Goal: Task Accomplishment & Management: Manage account settings

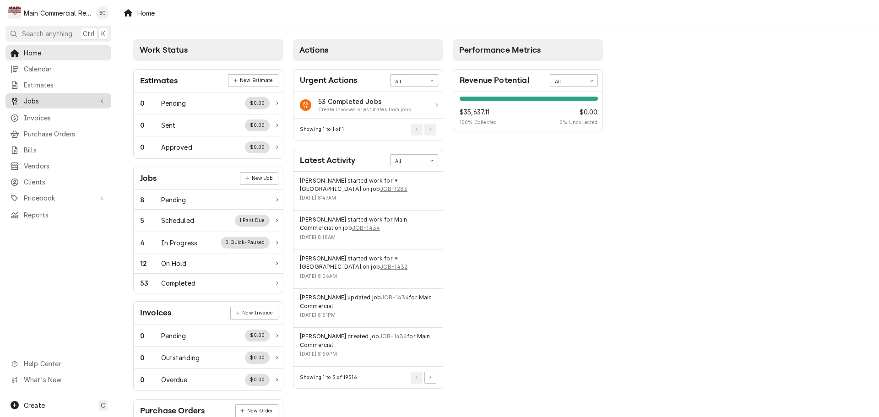
click at [45, 101] on span "Jobs" at bounding box center [58, 101] width 69 height 10
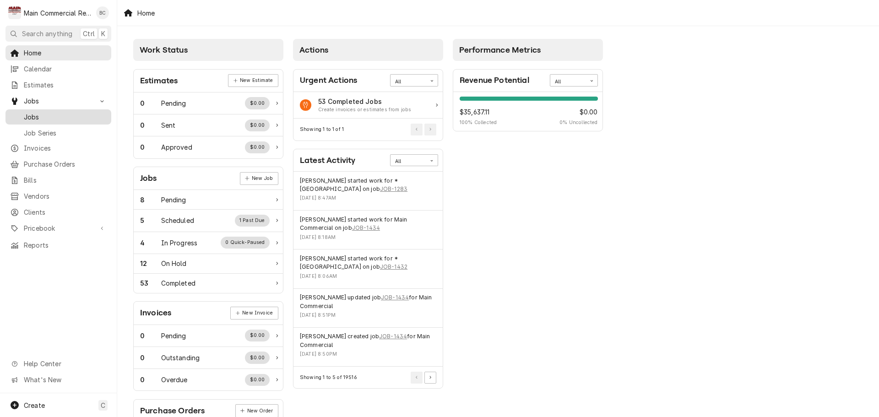
click at [44, 114] on span "Jobs" at bounding box center [65, 117] width 83 height 10
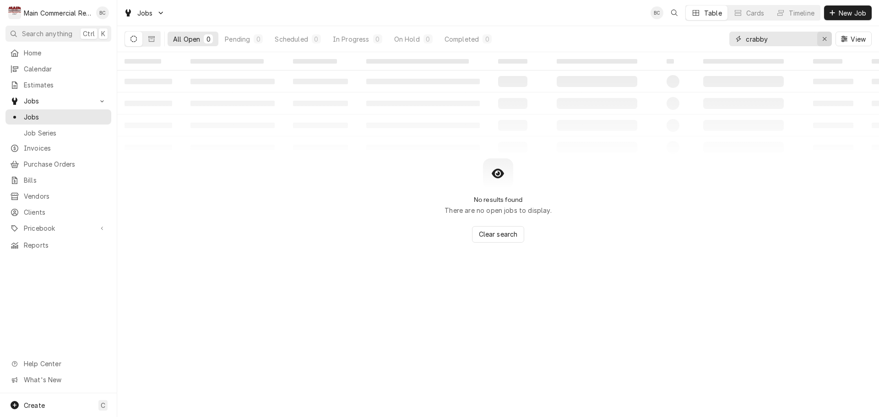
click at [827, 40] on div "Erase input" at bounding box center [824, 38] width 9 height 9
click at [798, 38] on input "Dynamic Content Wrapper" at bounding box center [789, 39] width 86 height 15
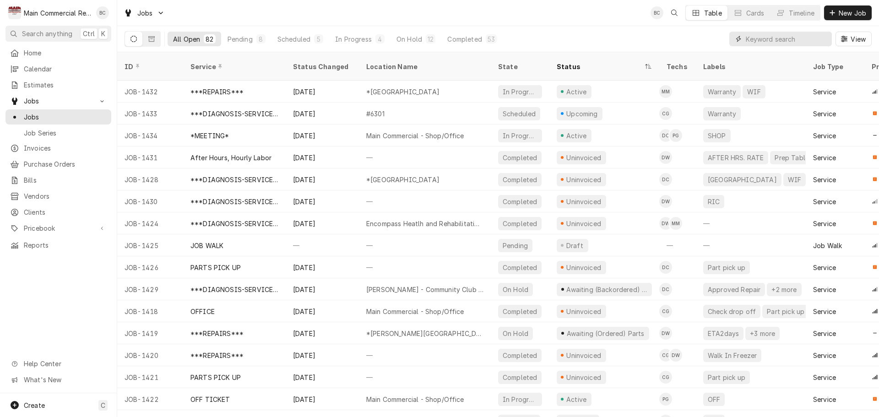
click at [764, 42] on input "Dynamic Content Wrapper" at bounding box center [787, 39] width 82 height 15
type input "1164"
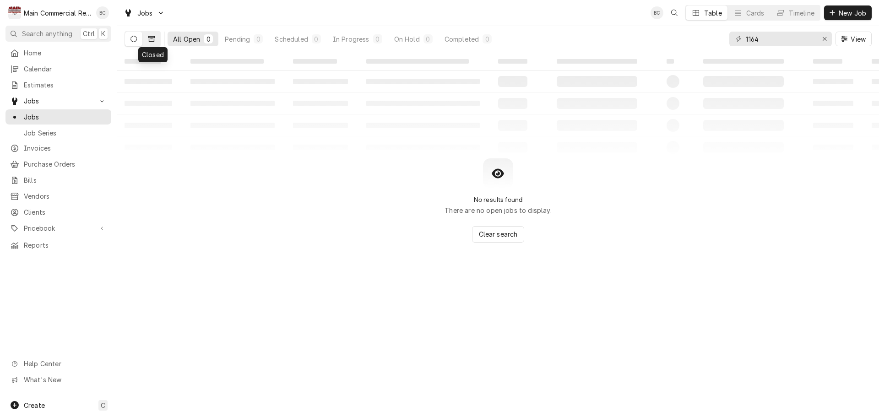
click at [153, 40] on icon "Dynamic Content Wrapper" at bounding box center [151, 39] width 6 height 6
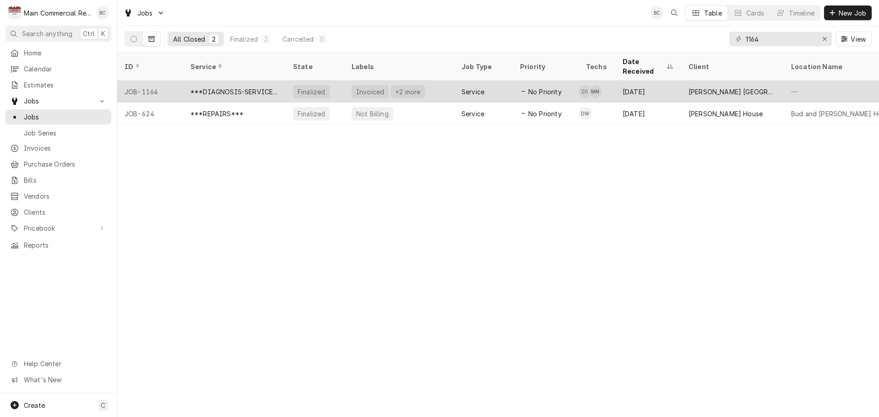
click at [230, 87] on div "***DIAGNOSIS-SERVICE CALL***" at bounding box center [235, 92] width 88 height 10
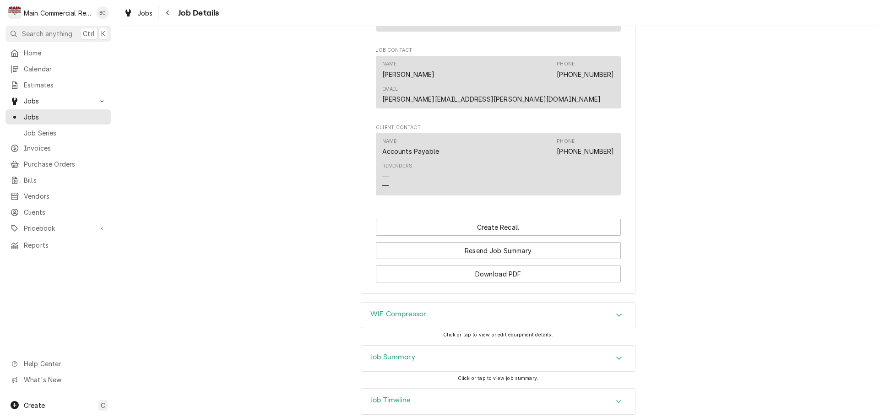
scroll to position [703, 0]
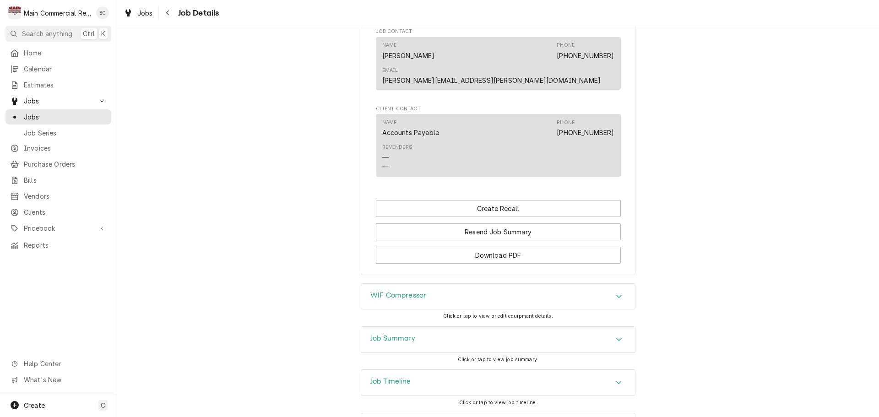
click at [389, 334] on h3 "Job Summary" at bounding box center [392, 338] width 45 height 9
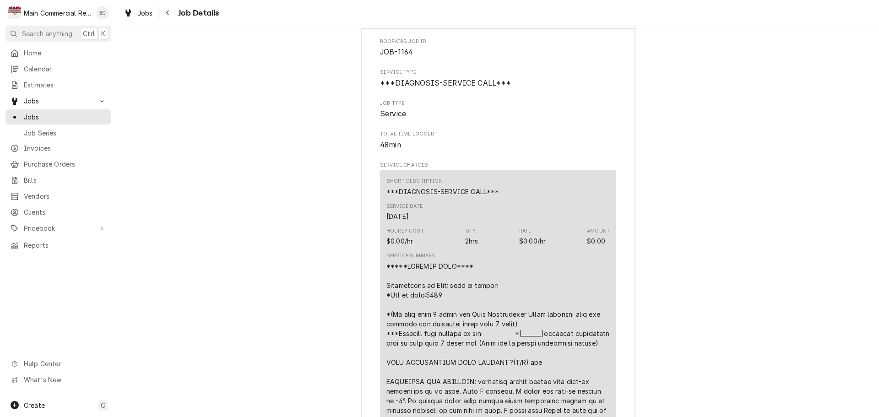
scroll to position [798, 0]
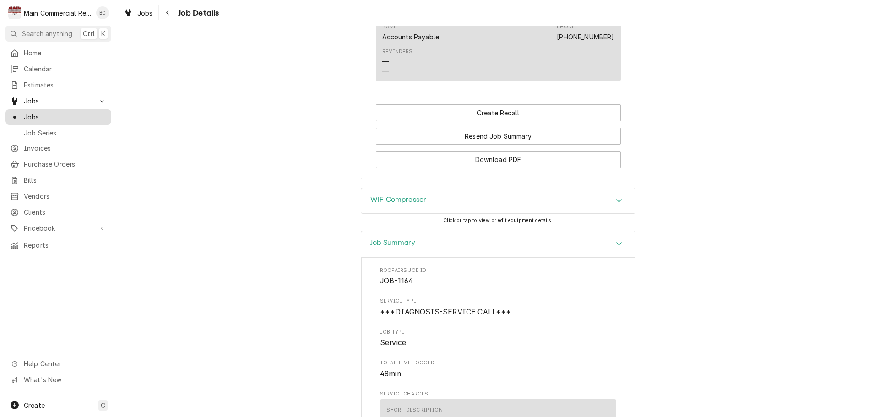
click at [41, 114] on span "Jobs" at bounding box center [65, 117] width 83 height 10
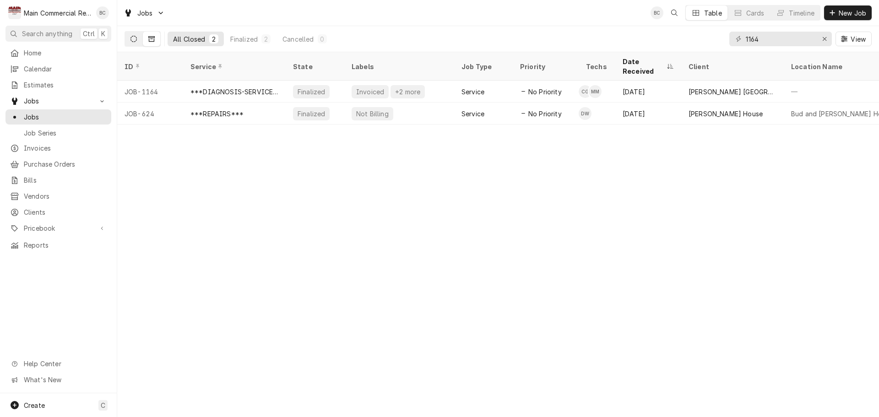
click at [135, 44] on button "Dynamic Content Wrapper" at bounding box center [133, 39] width 17 height 15
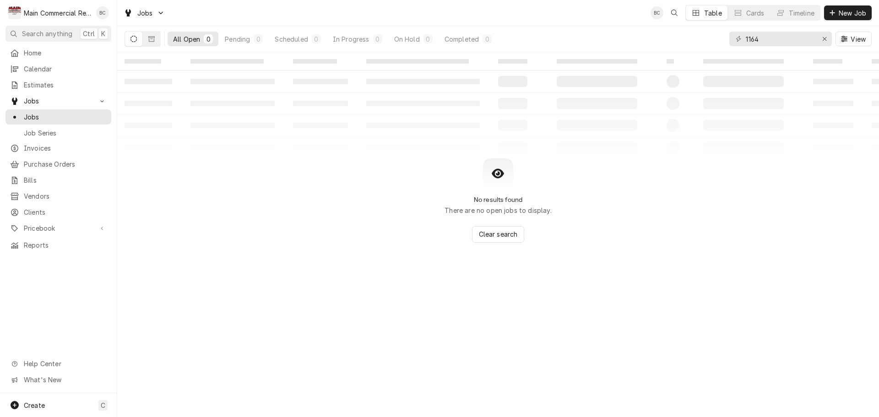
click at [140, 37] on button "Dynamic Content Wrapper" at bounding box center [133, 39] width 17 height 15
click at [134, 38] on icon "Dynamic Content Wrapper" at bounding box center [134, 39] width 6 height 6
click at [826, 42] on icon "Erase input" at bounding box center [824, 39] width 5 height 6
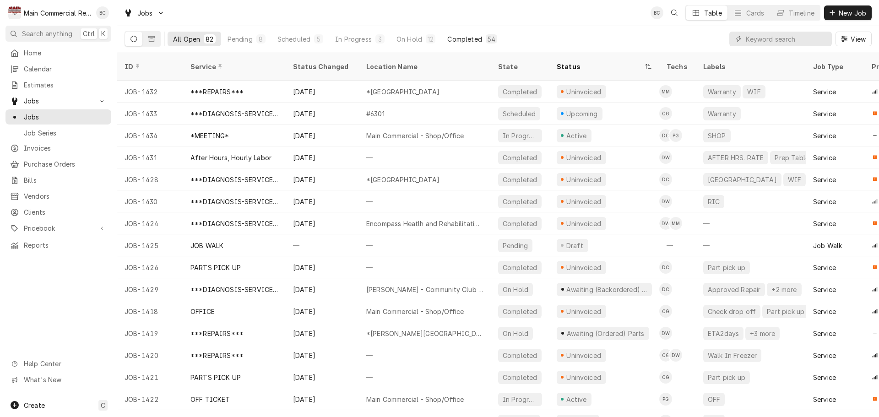
click at [460, 38] on div "Completed" at bounding box center [464, 39] width 34 height 10
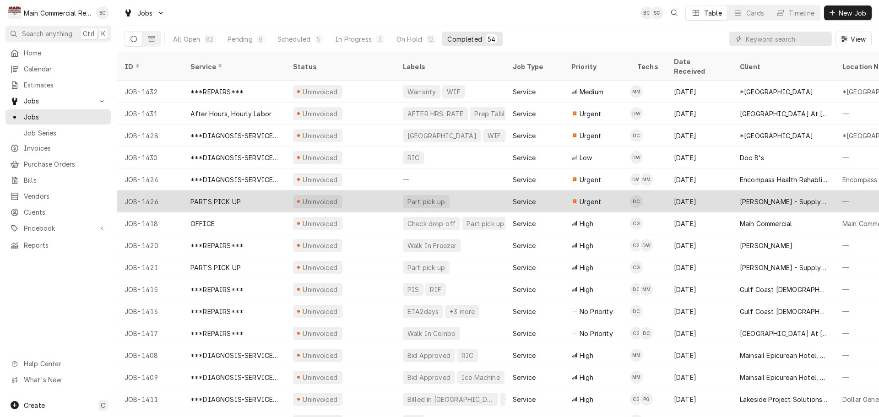
click at [245, 192] on div "PARTS PICK UP" at bounding box center [234, 202] width 103 height 22
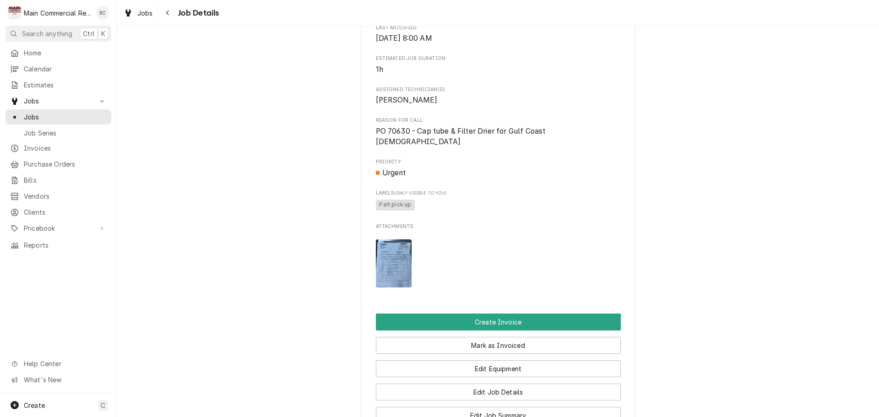
scroll to position [321, 0]
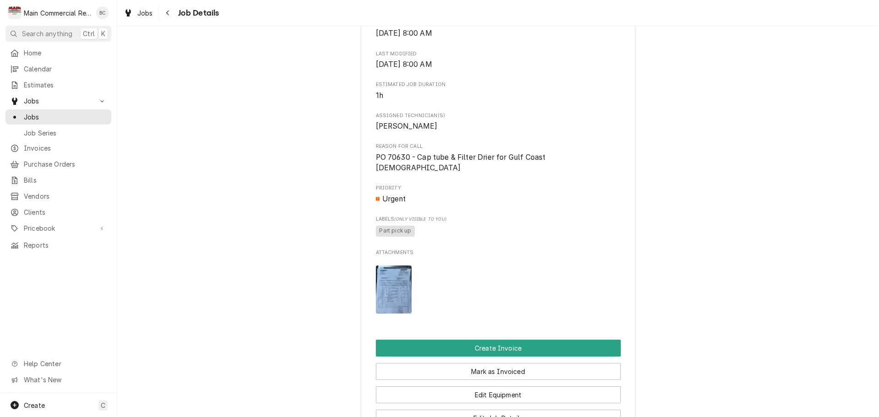
click at [385, 302] on img "Attachments" at bounding box center [394, 290] width 36 height 48
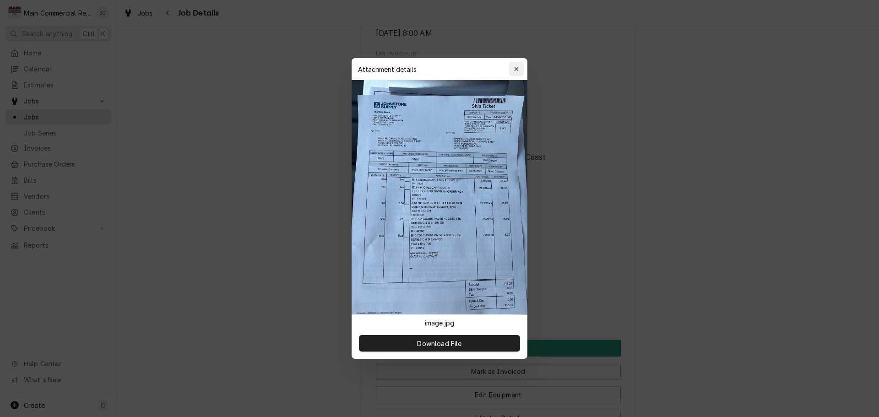
click at [522, 70] on button "button" at bounding box center [516, 69] width 15 height 15
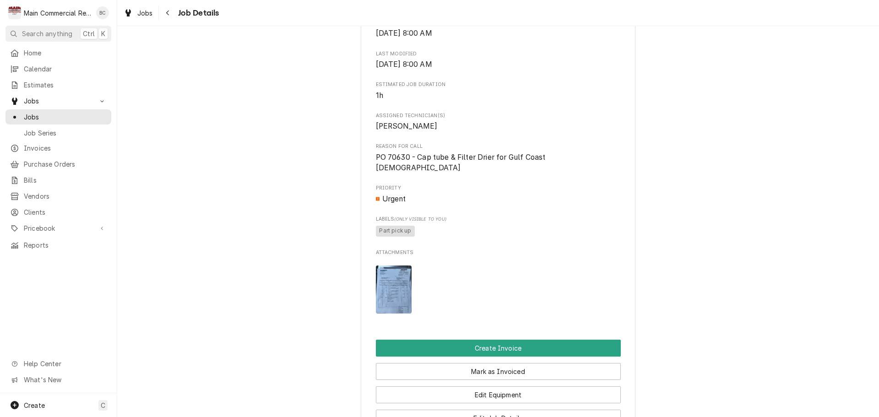
click at [398, 289] on img "Attachments" at bounding box center [394, 290] width 36 height 48
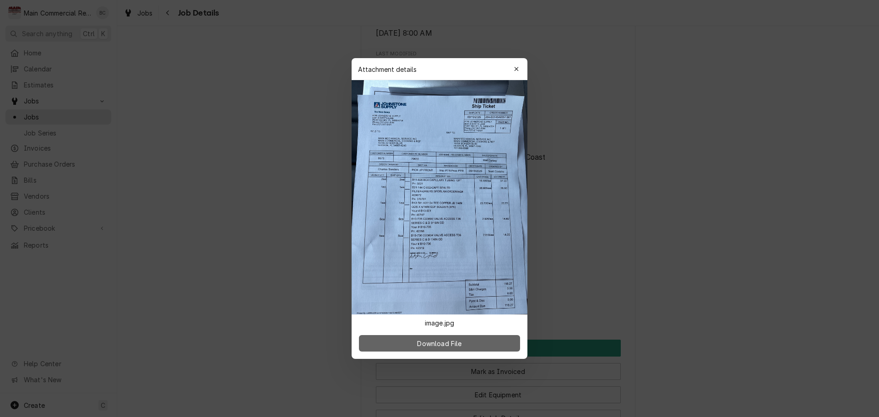
click at [436, 345] on span "Download File" at bounding box center [439, 344] width 48 height 10
click at [614, 111] on div at bounding box center [439, 208] width 879 height 417
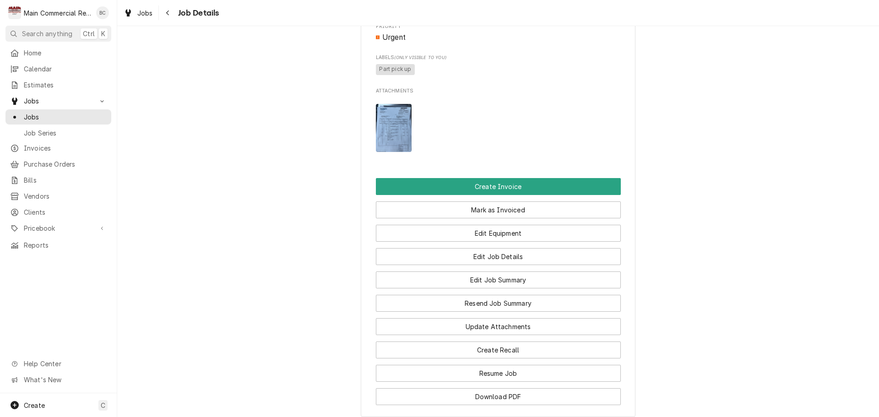
scroll to position [504, 0]
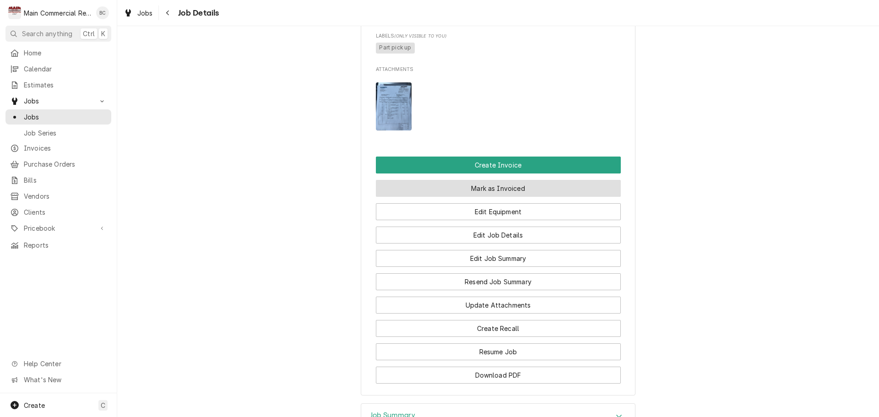
click at [498, 192] on button "Mark as Invoiced" at bounding box center [498, 188] width 245 height 17
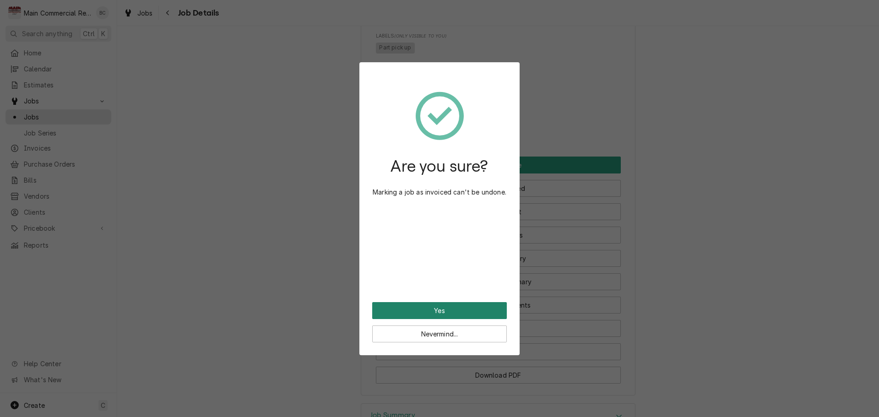
click at [457, 312] on button "Yes" at bounding box center [439, 310] width 135 height 17
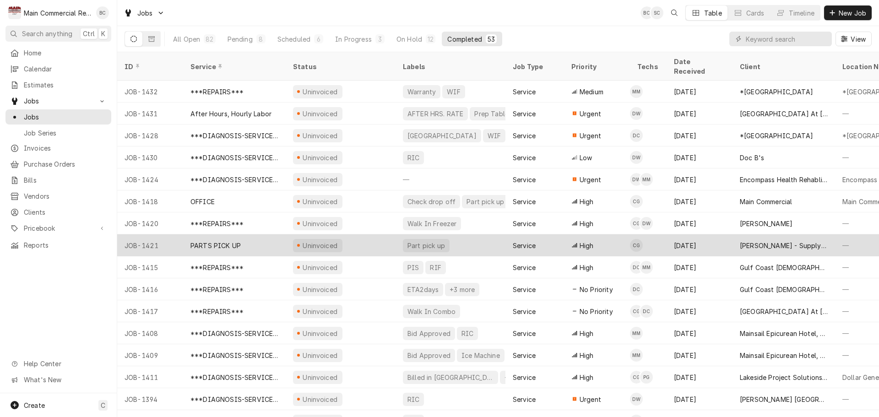
click at [243, 237] on div "PARTS PICK UP" at bounding box center [234, 245] width 103 height 22
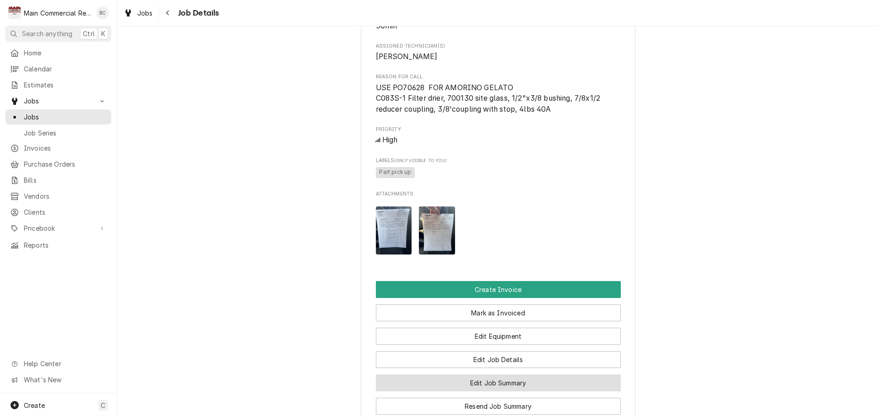
scroll to position [412, 0]
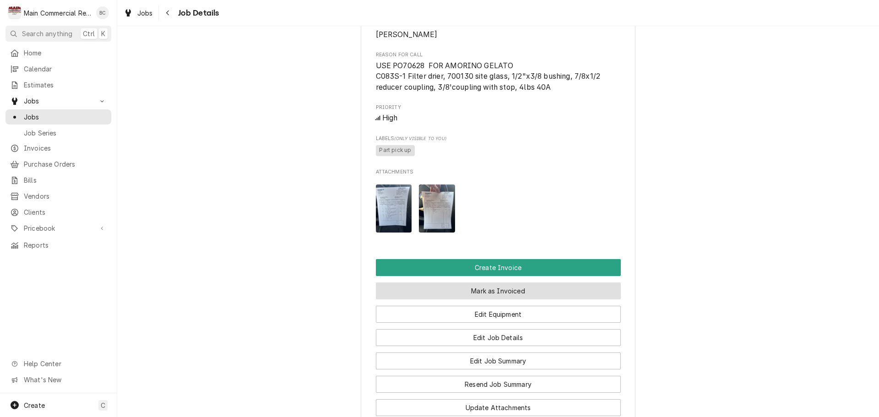
click at [492, 300] on button "Mark as Invoiced" at bounding box center [498, 291] width 245 height 17
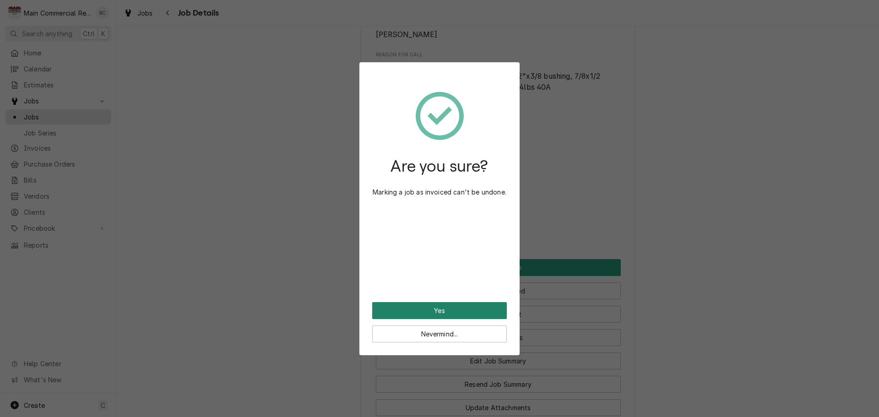
click at [472, 311] on button "Yes" at bounding box center [439, 310] width 135 height 17
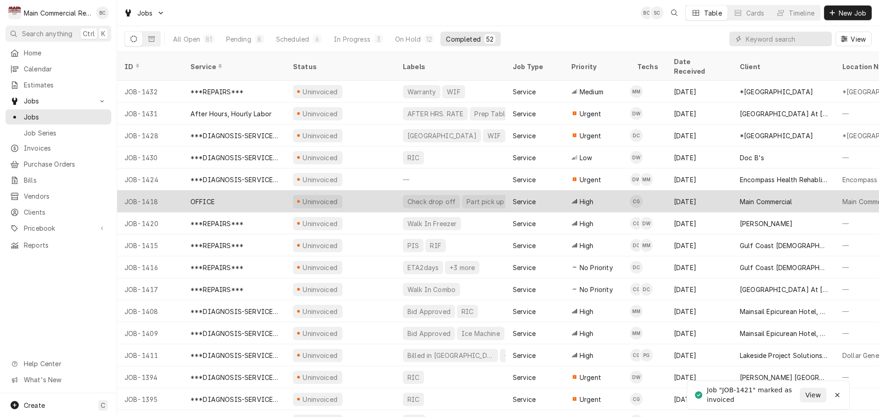
click at [243, 192] on div "OFFICE" at bounding box center [234, 202] width 103 height 22
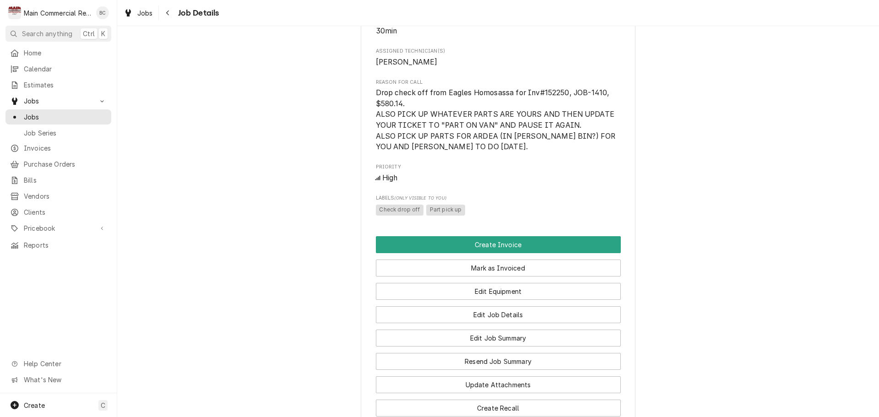
scroll to position [412, 0]
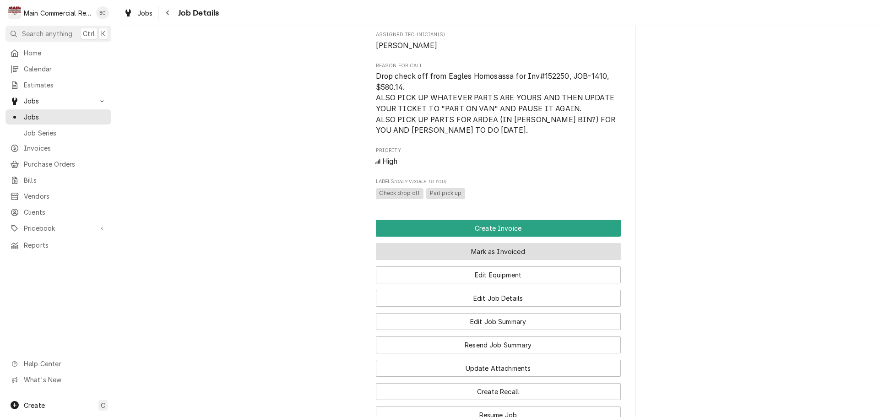
click at [436, 260] on button "Mark as Invoiced" at bounding box center [498, 251] width 245 height 17
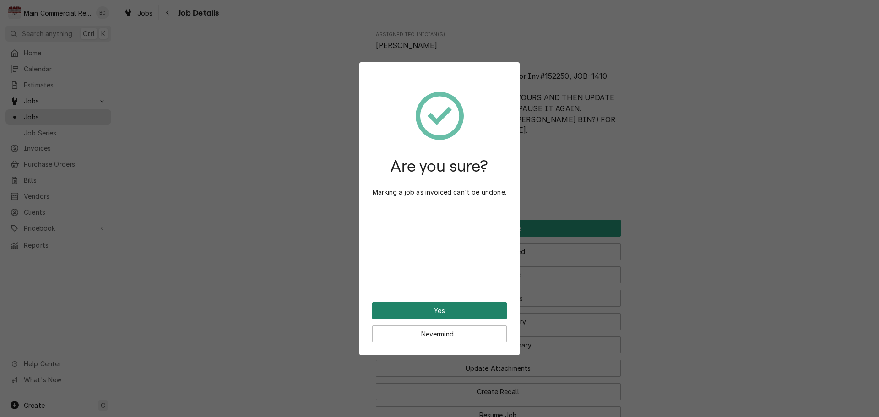
click at [438, 310] on button "Yes" at bounding box center [439, 310] width 135 height 17
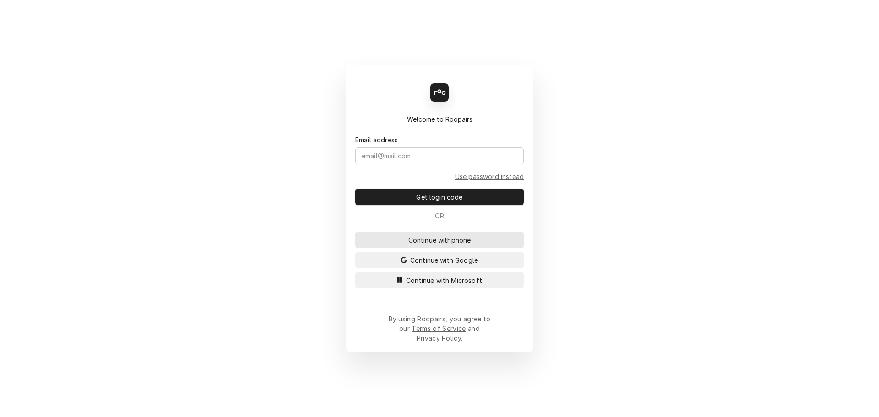
click at [454, 245] on span "Continue with phone" at bounding box center [440, 240] width 66 height 10
click at [468, 160] on input "Dynamic Content Wrapper" at bounding box center [439, 155] width 169 height 17
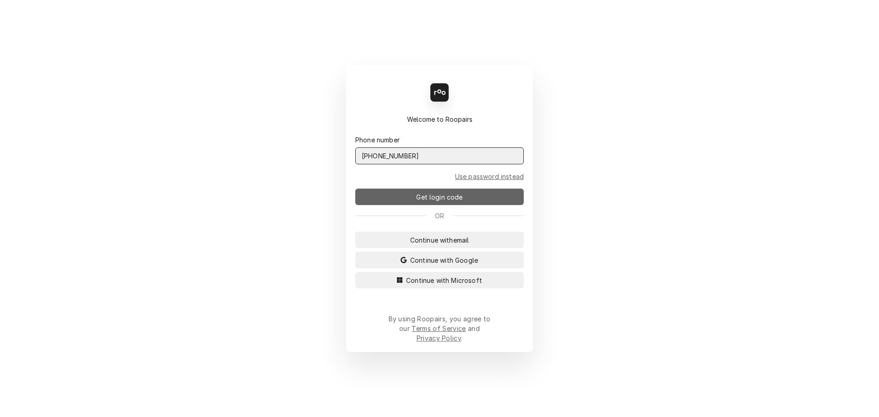
type input "[PHONE_NUMBER]"
click at [446, 202] on span "Get login code" at bounding box center [439, 197] width 50 height 10
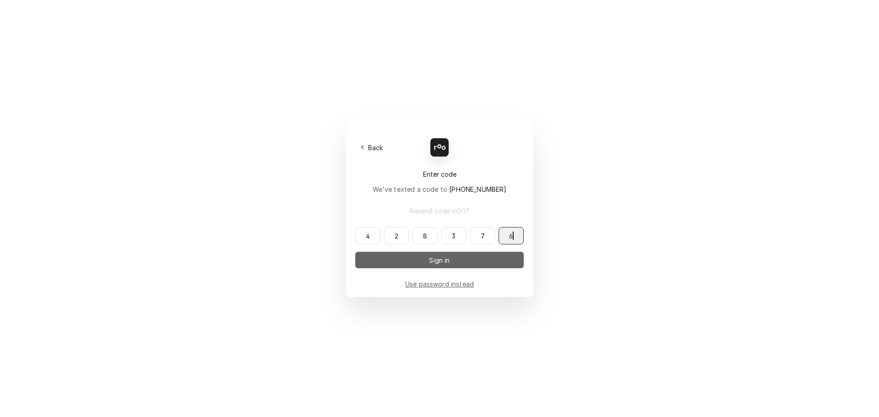
type input "428376"
click at [441, 259] on span "Sign in" at bounding box center [439, 261] width 24 height 10
